Goal: Transaction & Acquisition: Purchase product/service

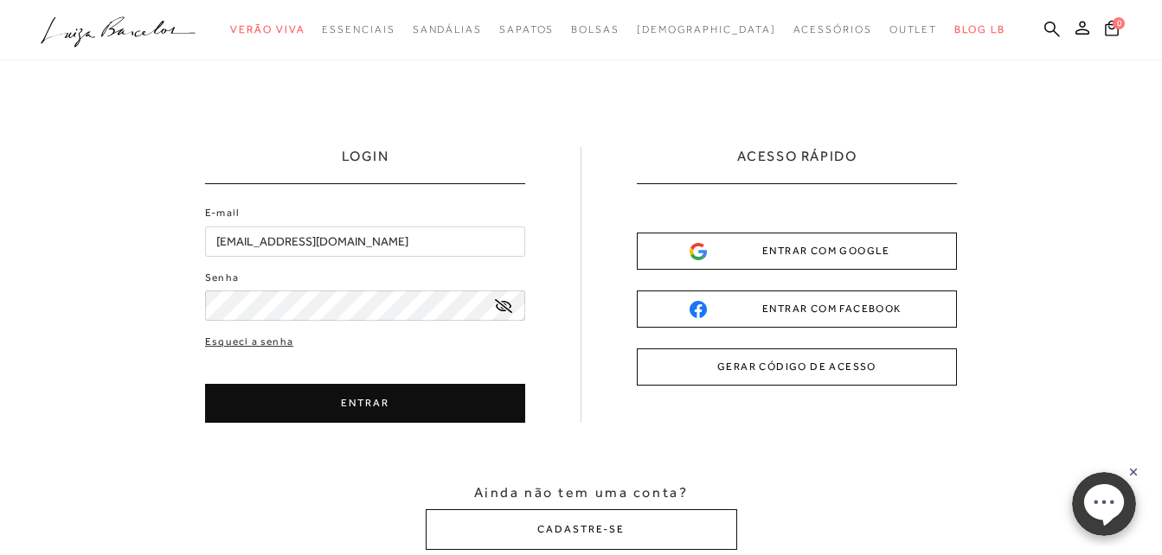
click at [348, 405] on button "ENTRAR" at bounding box center [365, 403] width 320 height 39
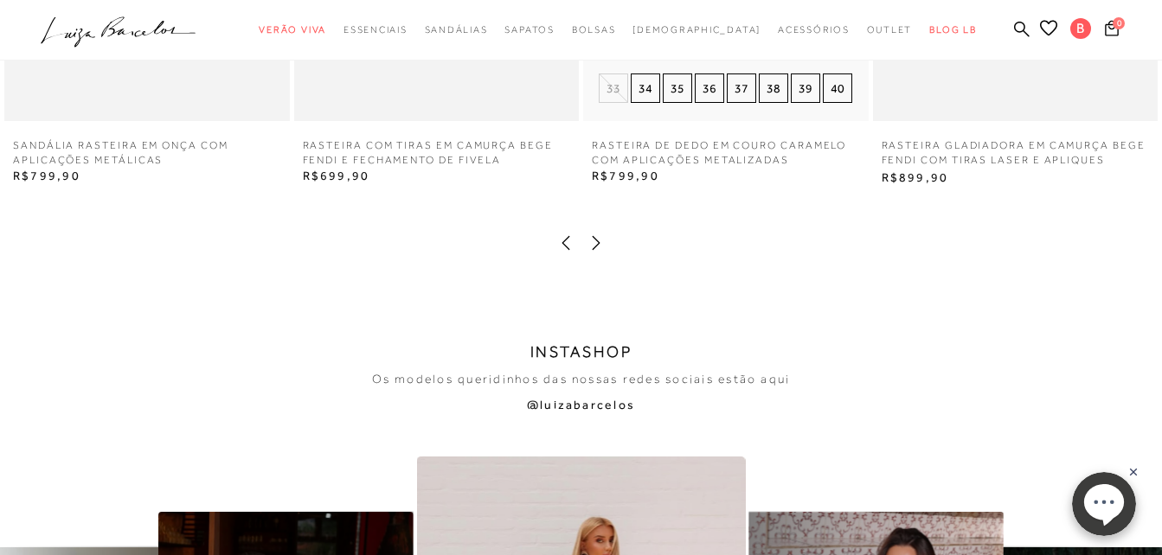
scroll to position [3044, 0]
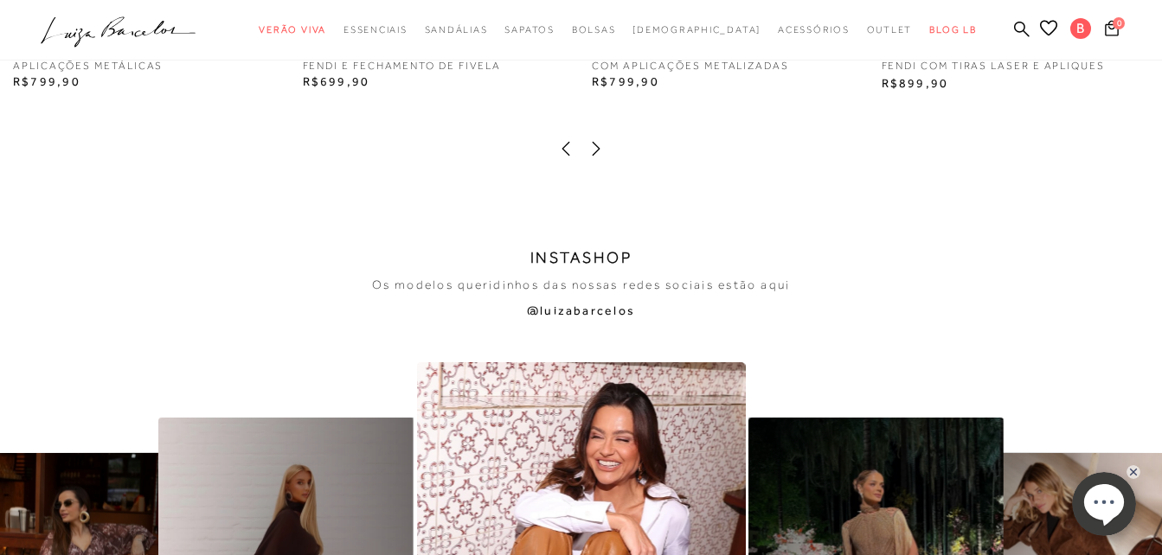
click at [596, 153] on icon at bounding box center [595, 148] width 17 height 17
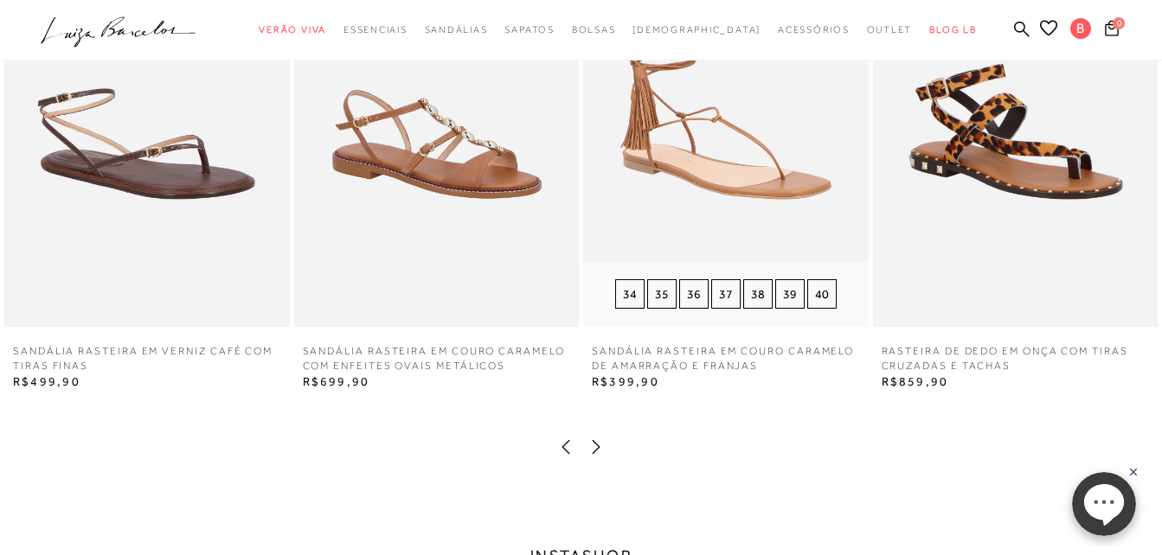
scroll to position [2698, 0]
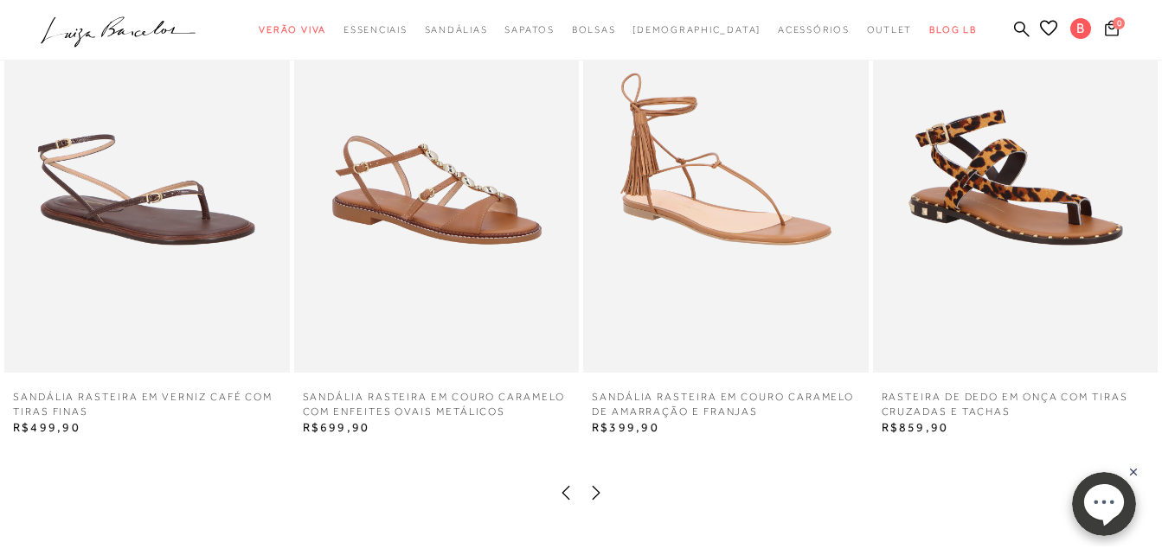
click at [592, 496] on icon at bounding box center [595, 492] width 17 height 17
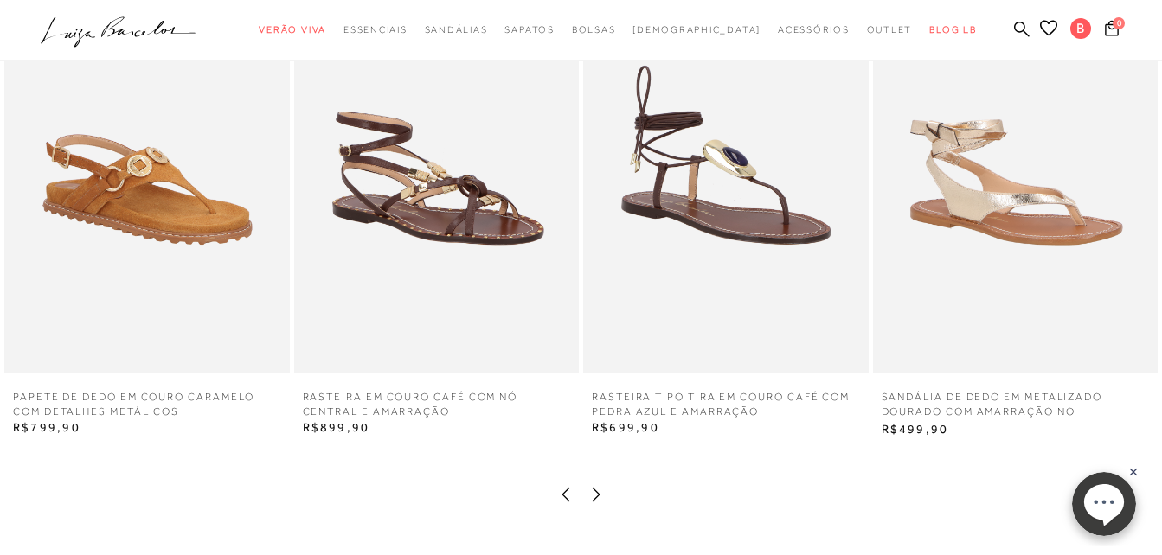
click at [596, 495] on icon at bounding box center [595, 494] width 17 height 17
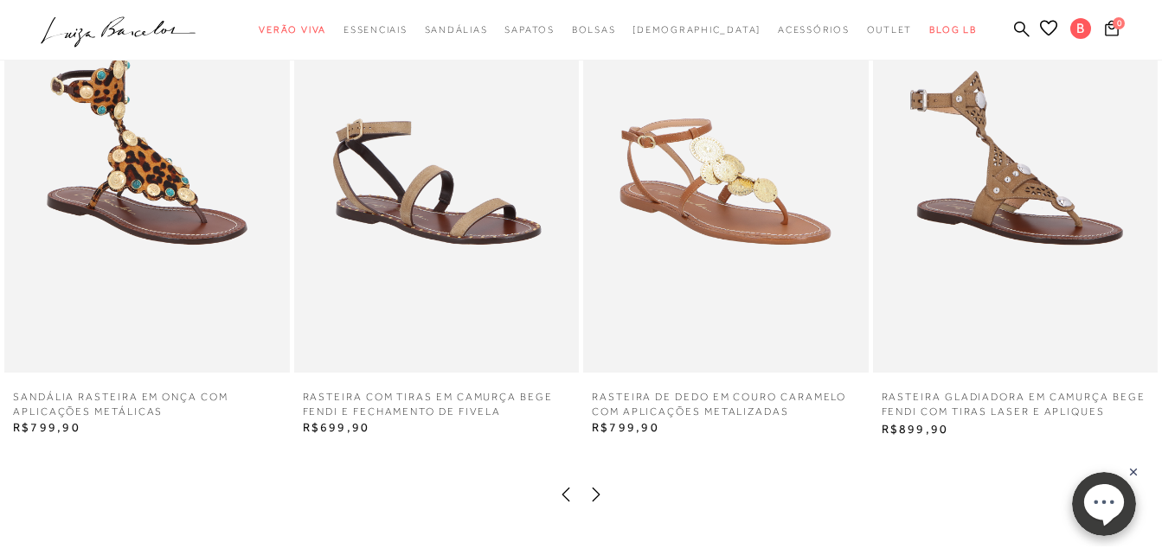
click at [596, 495] on icon at bounding box center [595, 494] width 17 height 17
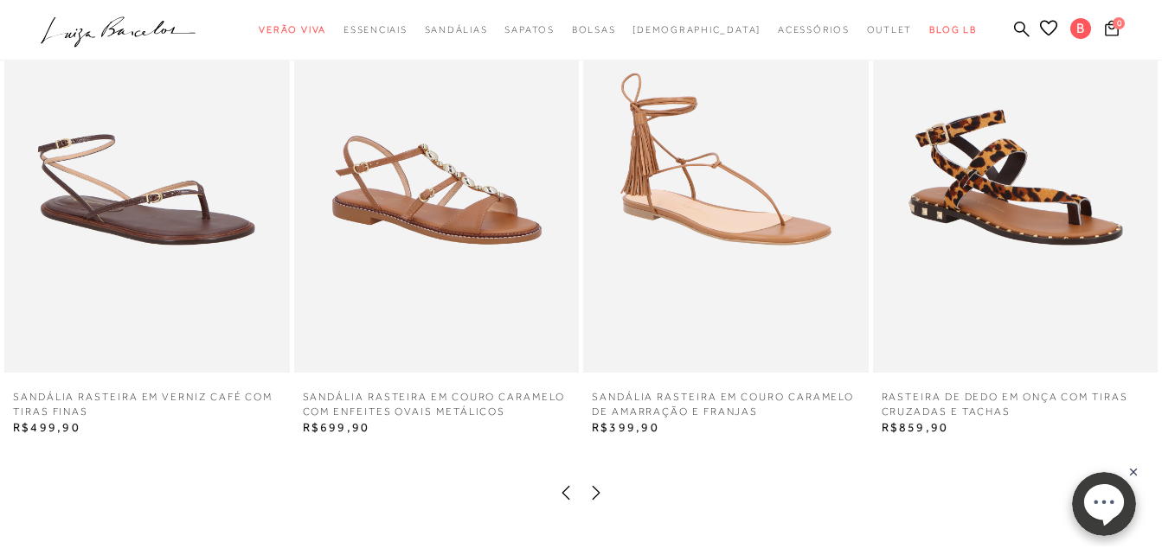
click at [596, 495] on icon at bounding box center [595, 492] width 17 height 17
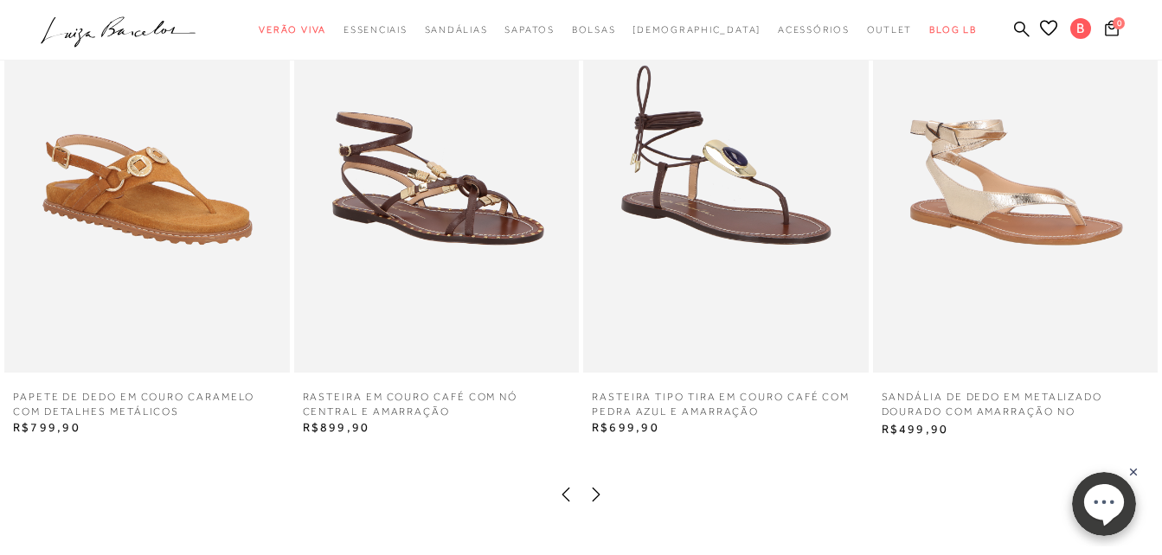
click at [596, 495] on icon at bounding box center [595, 494] width 17 height 17
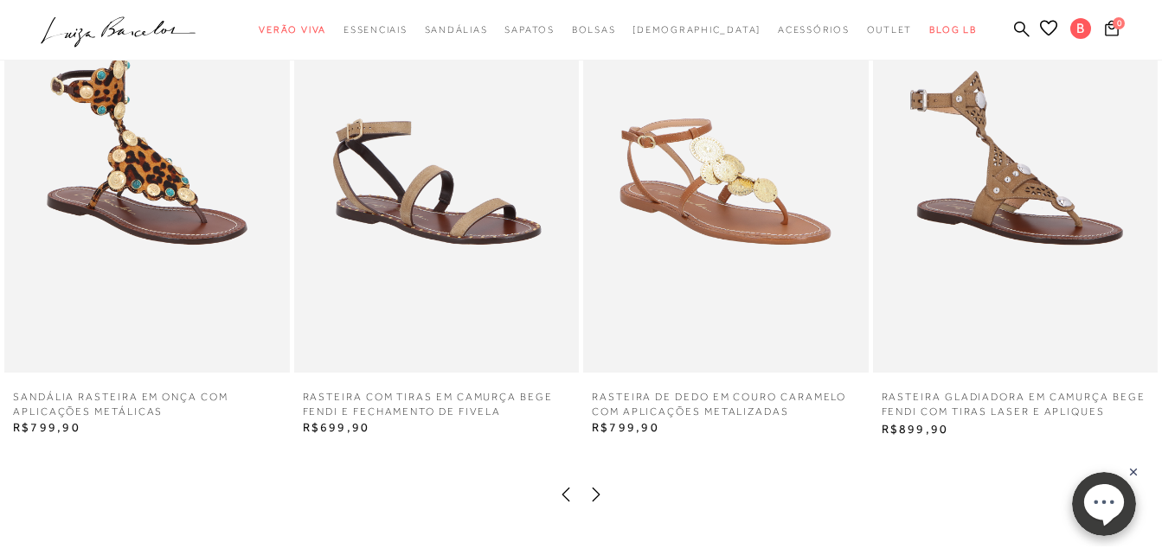
click at [596, 495] on icon at bounding box center [595, 494] width 17 height 17
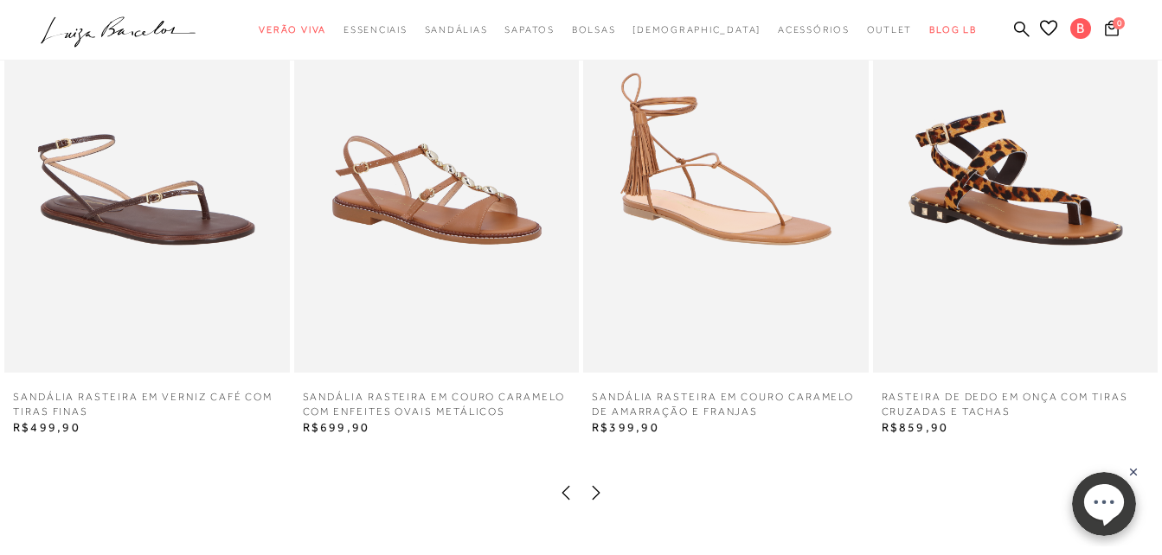
click at [596, 495] on icon at bounding box center [595, 492] width 17 height 17
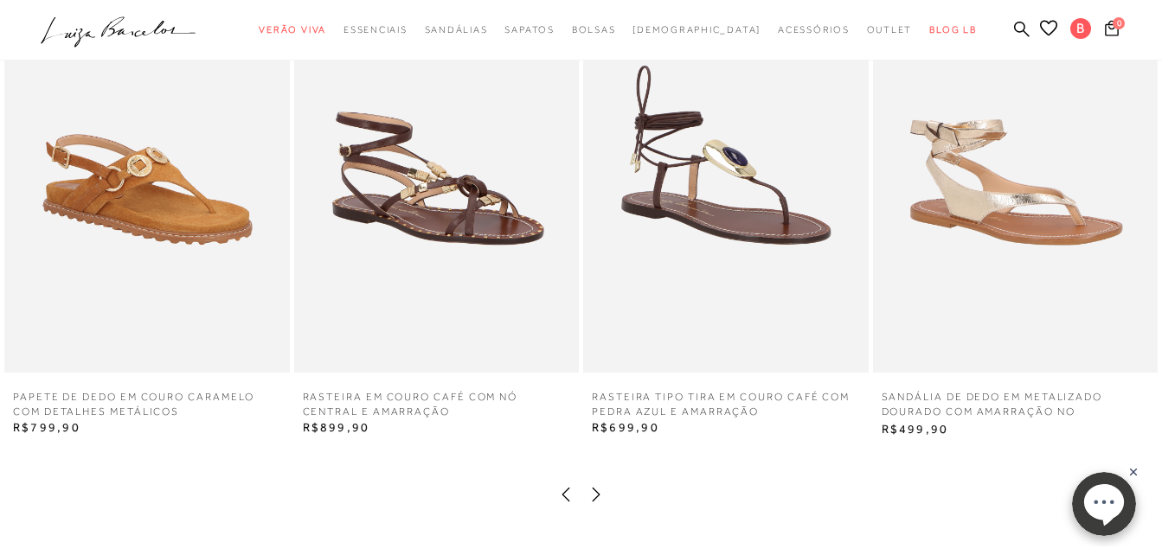
click at [596, 495] on icon at bounding box center [595, 494] width 17 height 17
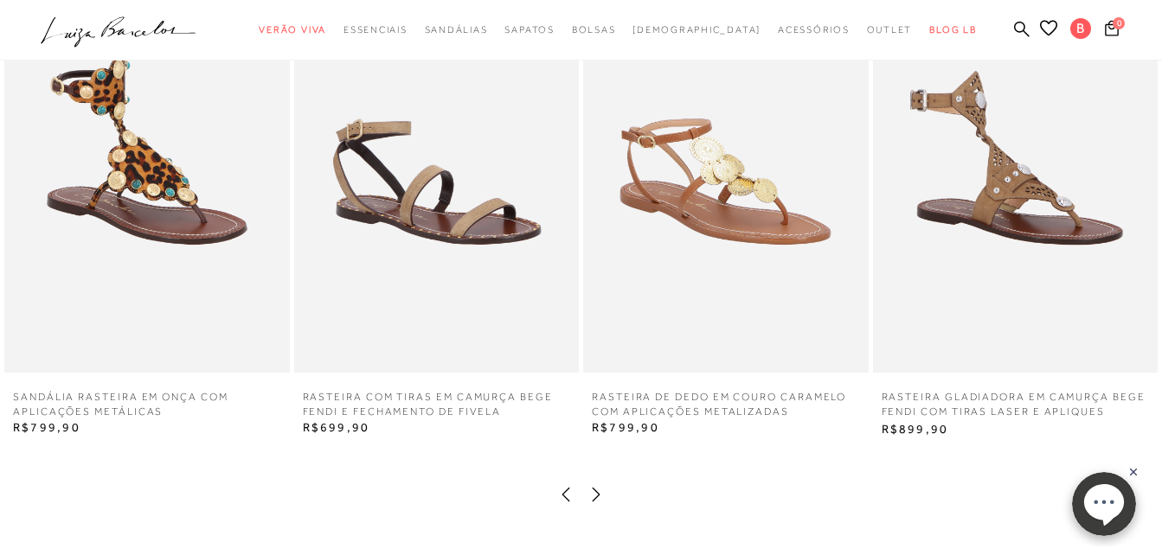
click at [596, 495] on icon at bounding box center [595, 494] width 17 height 17
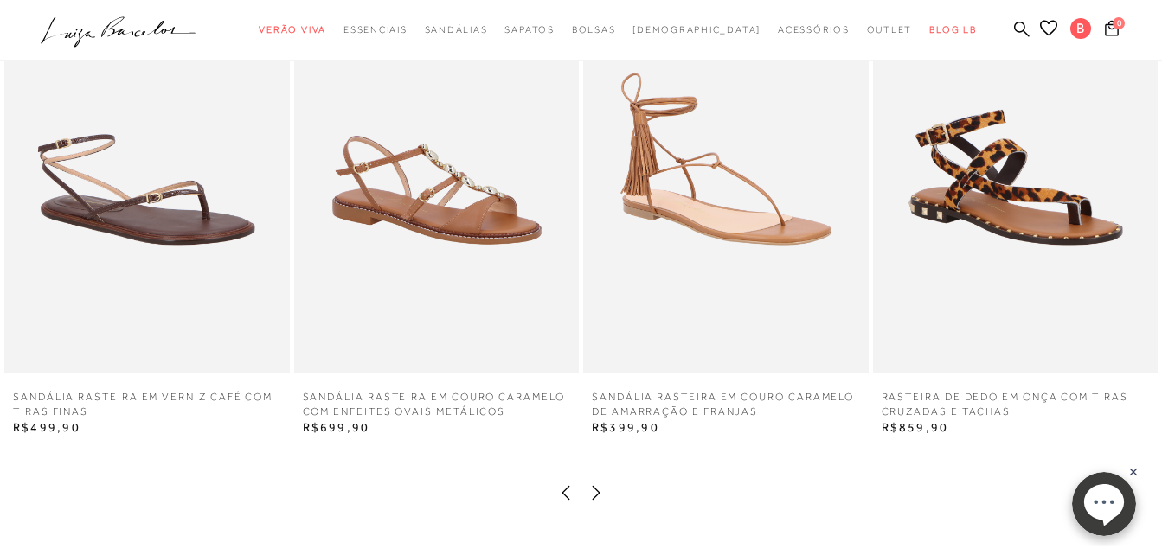
click at [596, 495] on icon at bounding box center [595, 492] width 17 height 17
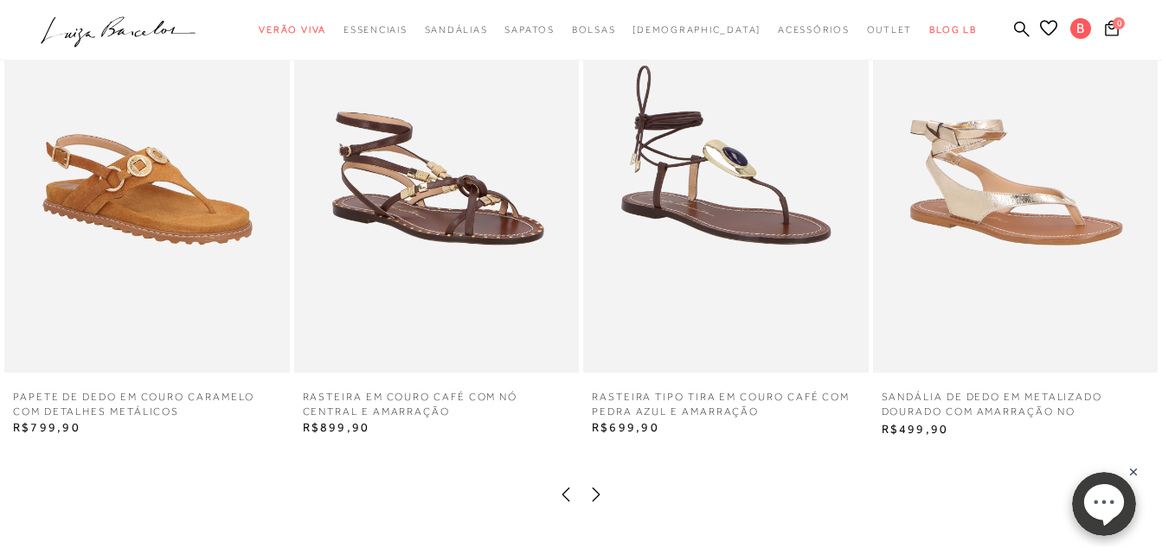
click at [596, 495] on icon at bounding box center [595, 494] width 17 height 17
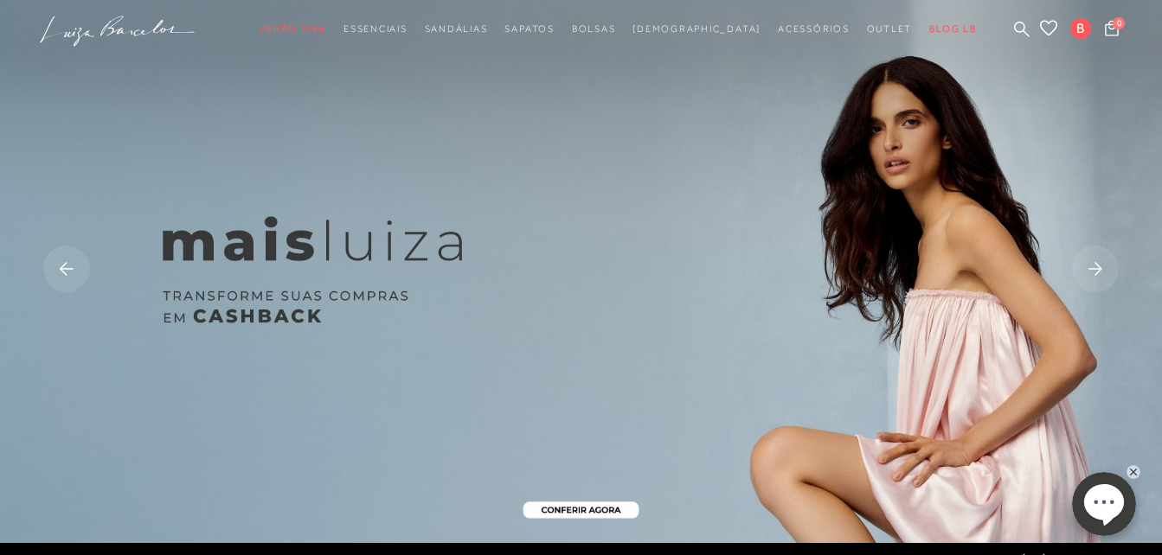
scroll to position [0, 0]
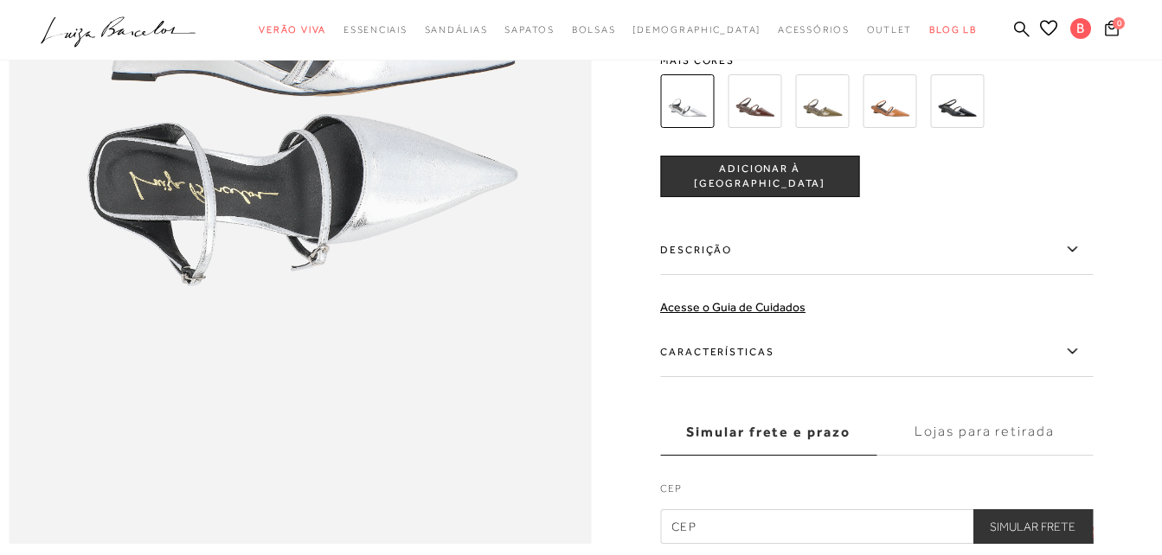
scroll to position [1211, 0]
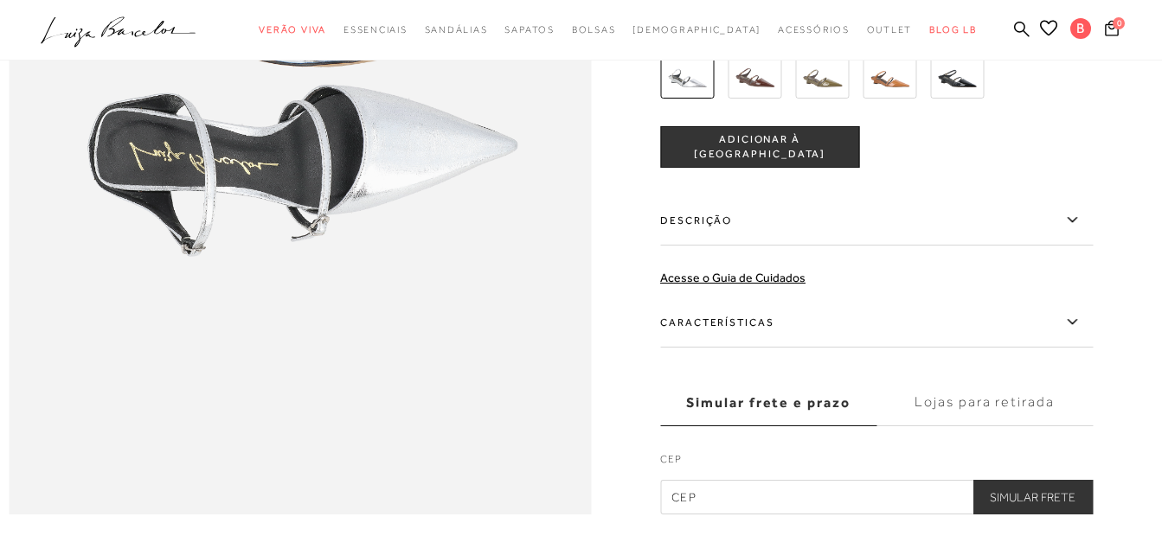
click at [1074, 333] on icon at bounding box center [1071, 322] width 21 height 22
click at [0, 0] on input "Características" at bounding box center [0, 0] width 0 height 0
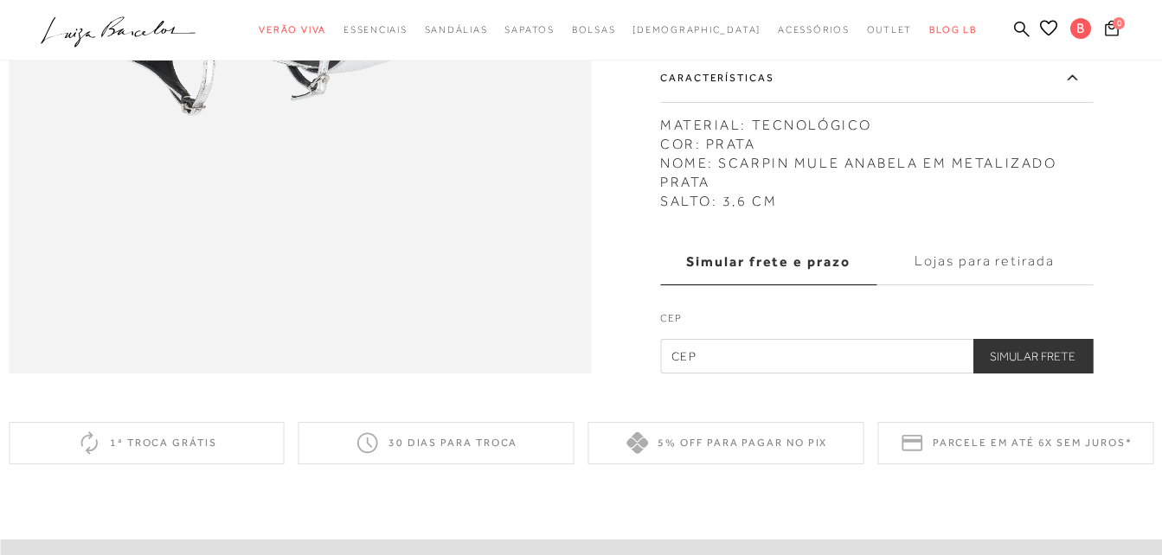
scroll to position [1384, 0]
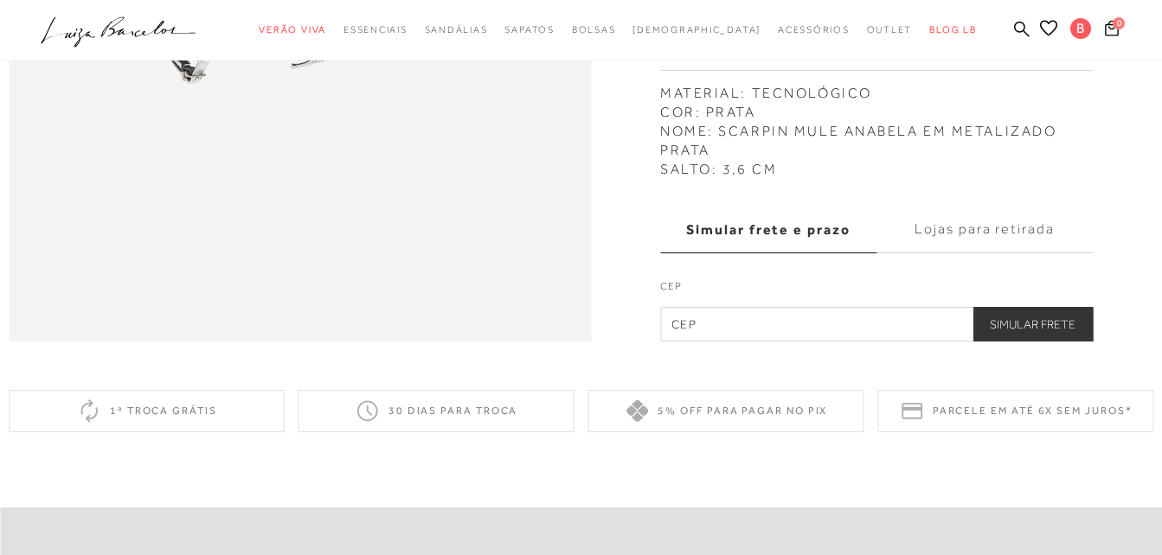
click at [704, 342] on input "text" at bounding box center [876, 324] width 432 height 35
type input "24355-310"
click at [1024, 342] on button "Simular Frete" at bounding box center [1032, 324] width 120 height 35
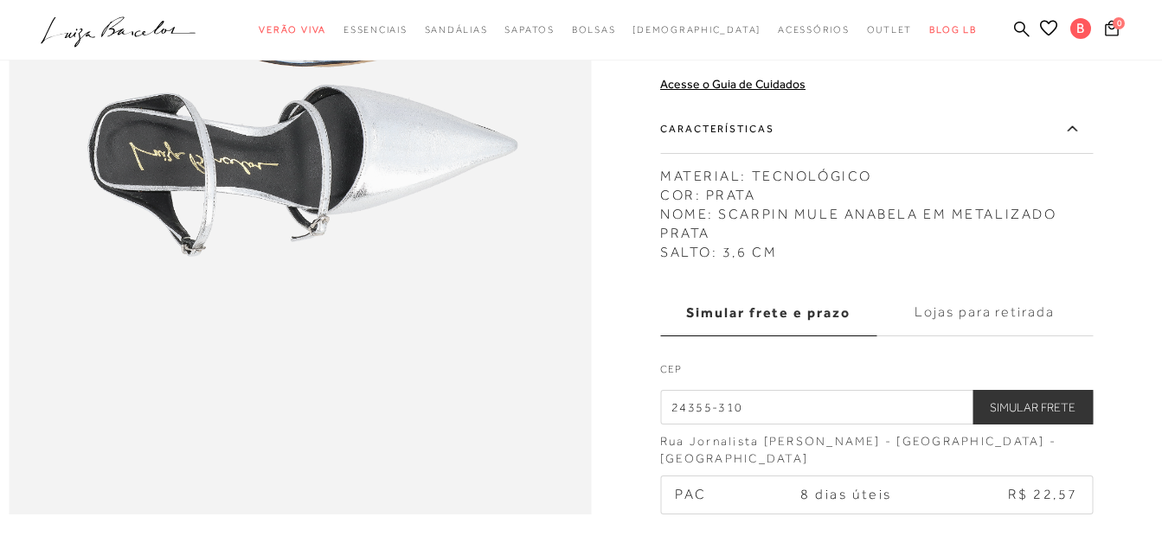
scroll to position [1124, 0]
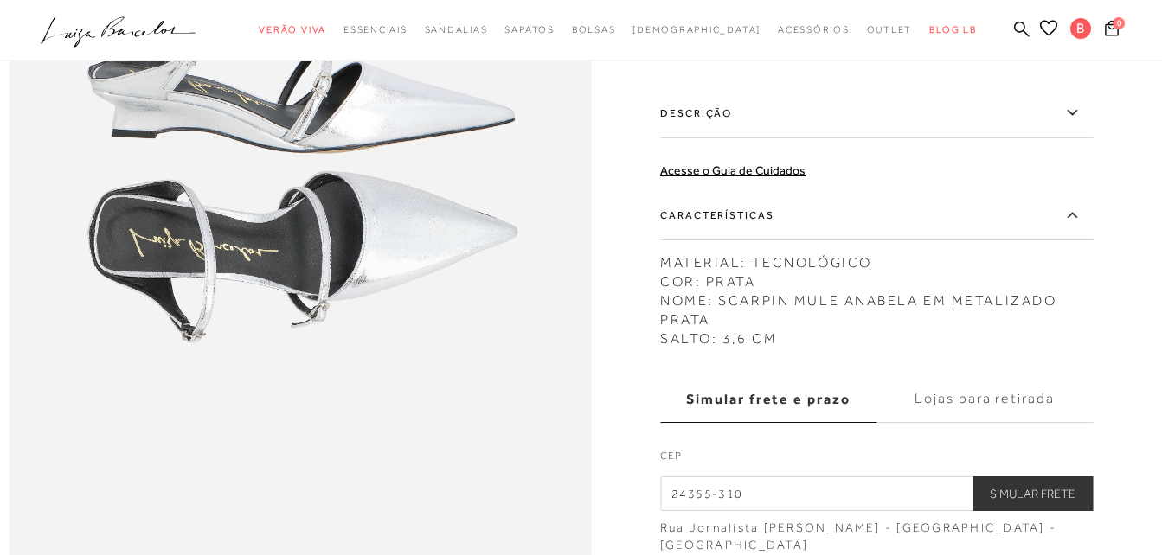
click at [784, 55] on span "ADICIONAR À [GEOGRAPHIC_DATA]" at bounding box center [759, 40] width 197 height 30
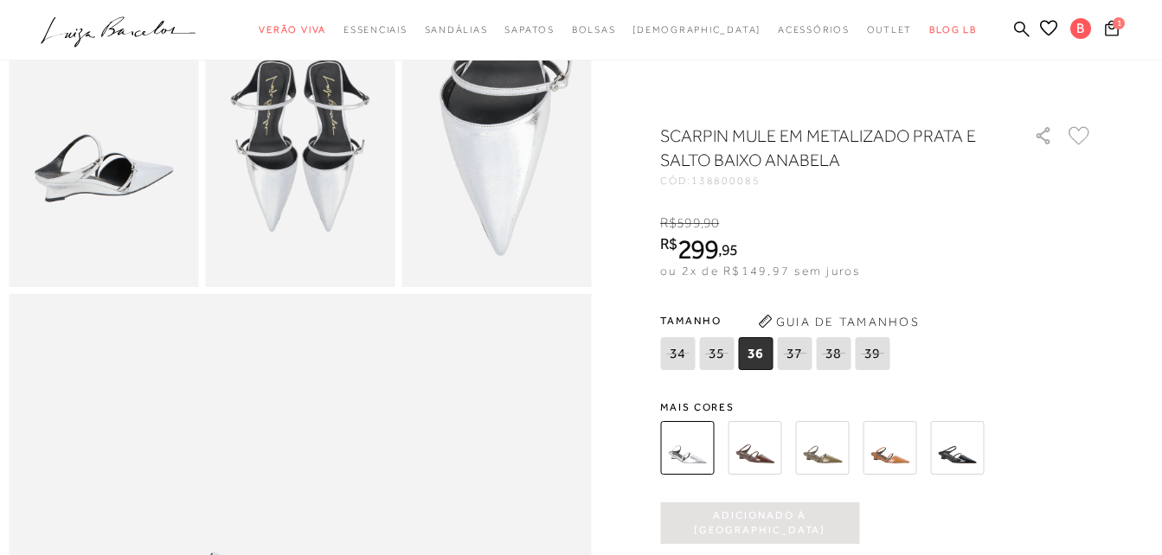
scroll to position [605, 0]
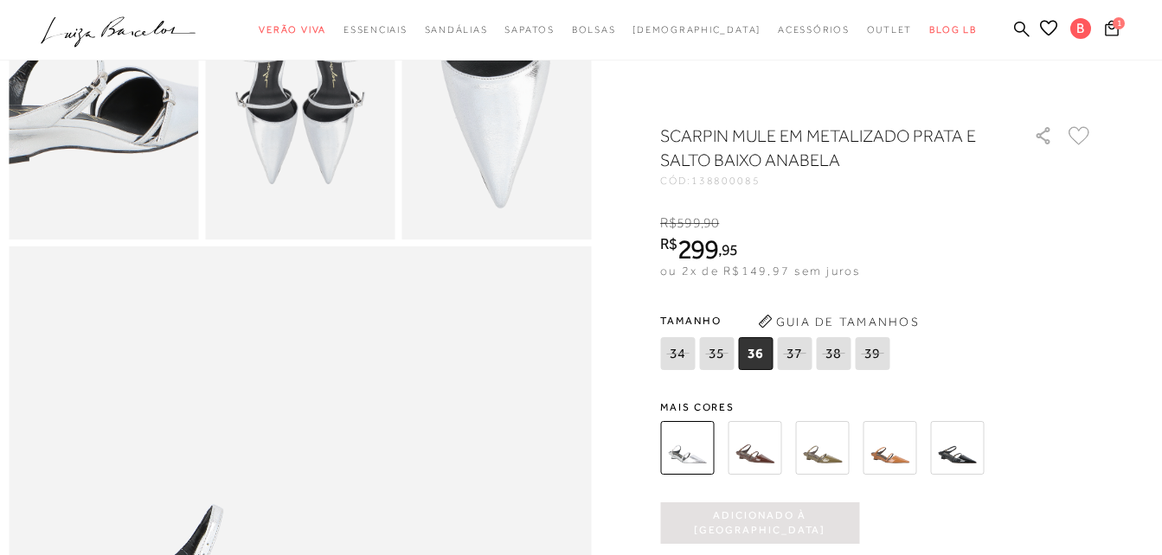
click at [95, 158] on img at bounding box center [107, 51] width 379 height 568
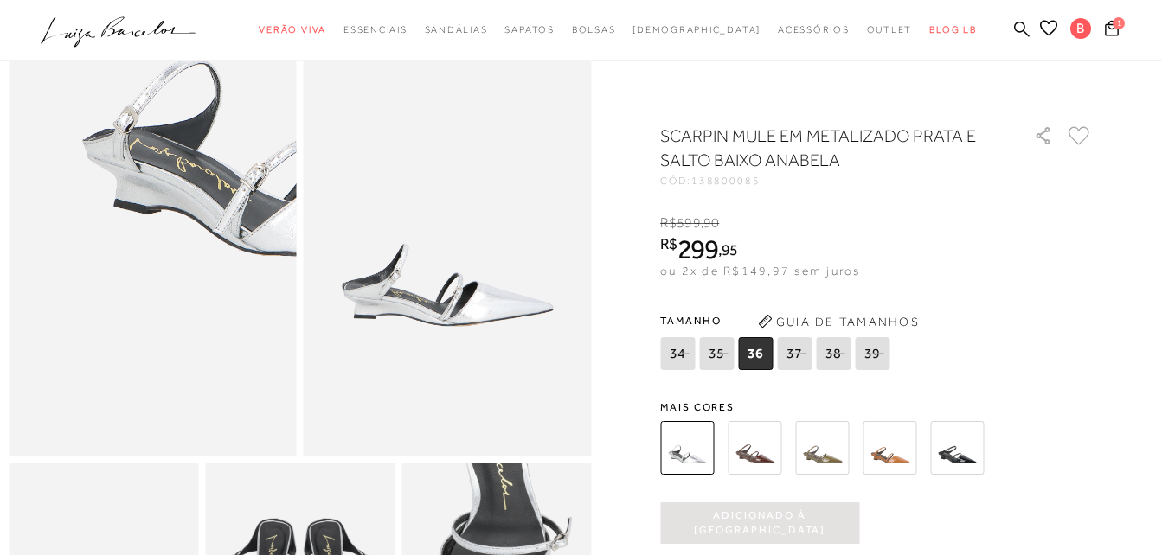
scroll to position [0, 0]
